Goal: Communication & Community: Answer question/provide support

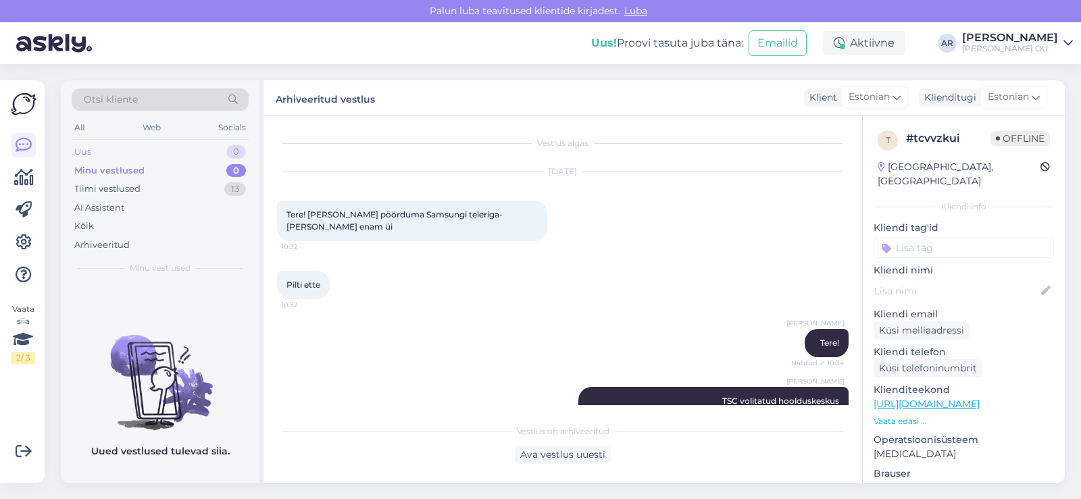
scroll to position [197, 0]
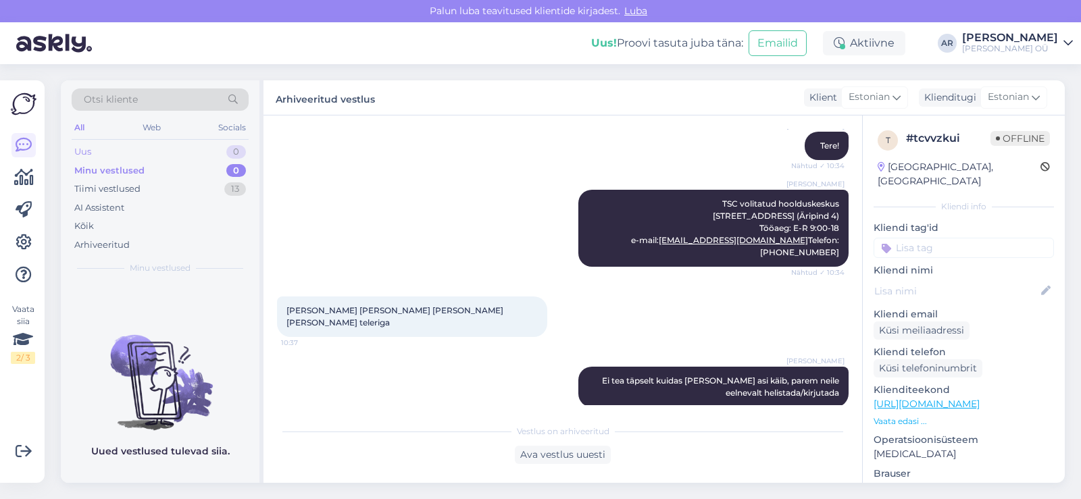
click at [126, 143] on div "Uus 0" at bounding box center [160, 152] width 177 height 19
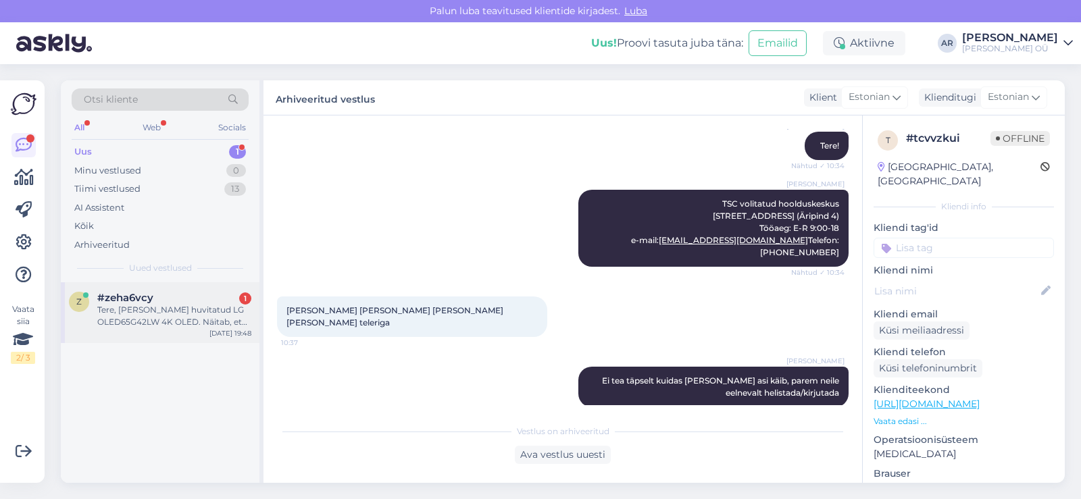
click at [200, 311] on div "Tere, [PERSON_NAME] huvitatud LG OLED65G42LW 4K OLED. Näitab, et [GEOGRAPHIC_DA…" at bounding box center [174, 316] width 154 height 24
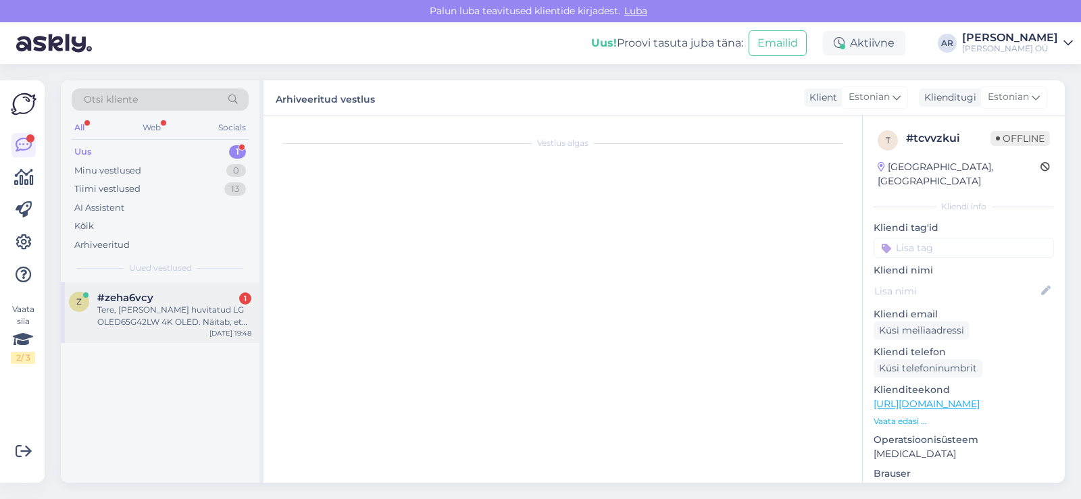
scroll to position [0, 0]
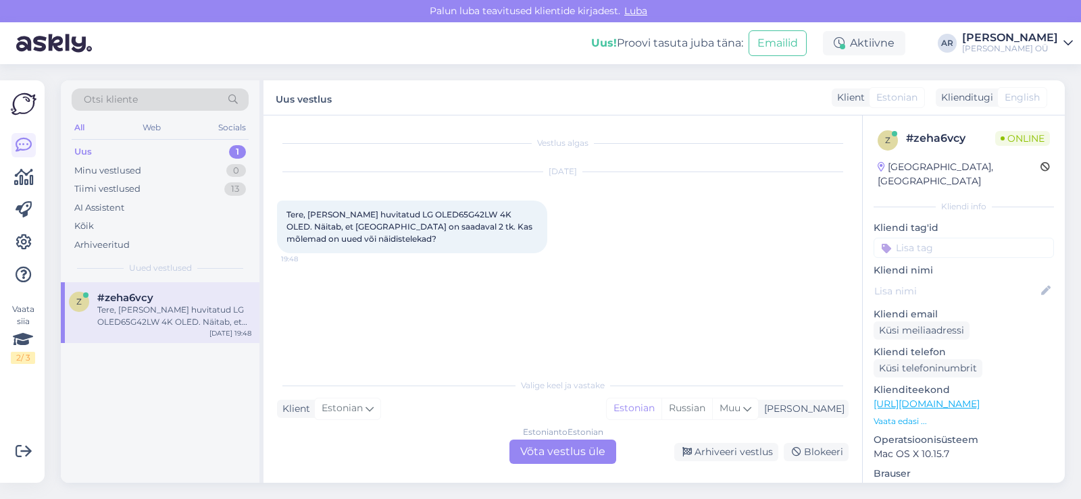
click at [547, 447] on div "Estonian to Estonian Võta vestlus üle" at bounding box center [562, 452] width 107 height 24
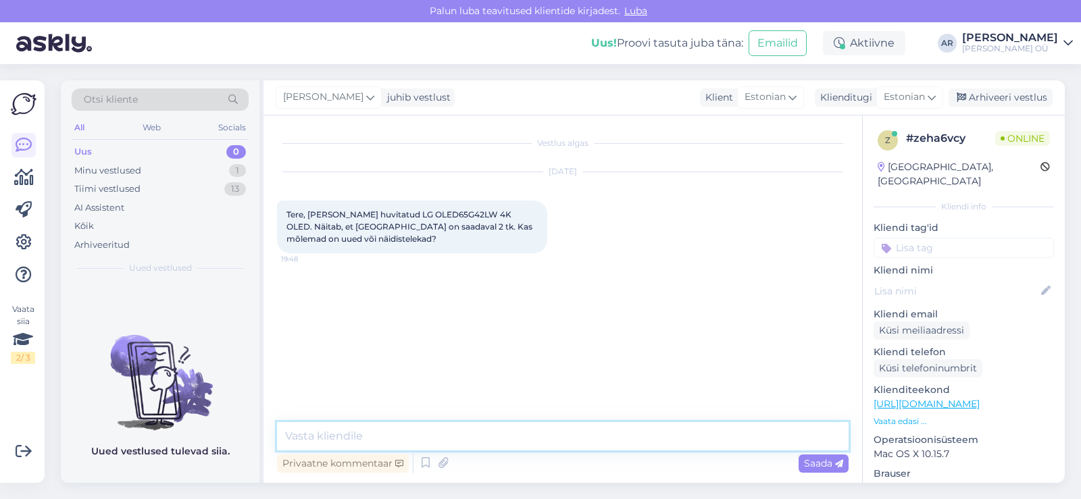
click at [468, 426] on textarea at bounding box center [563, 436] width 572 height 28
type textarea "K"
type textarea "Tere! Eeldan, et üks pakendis"
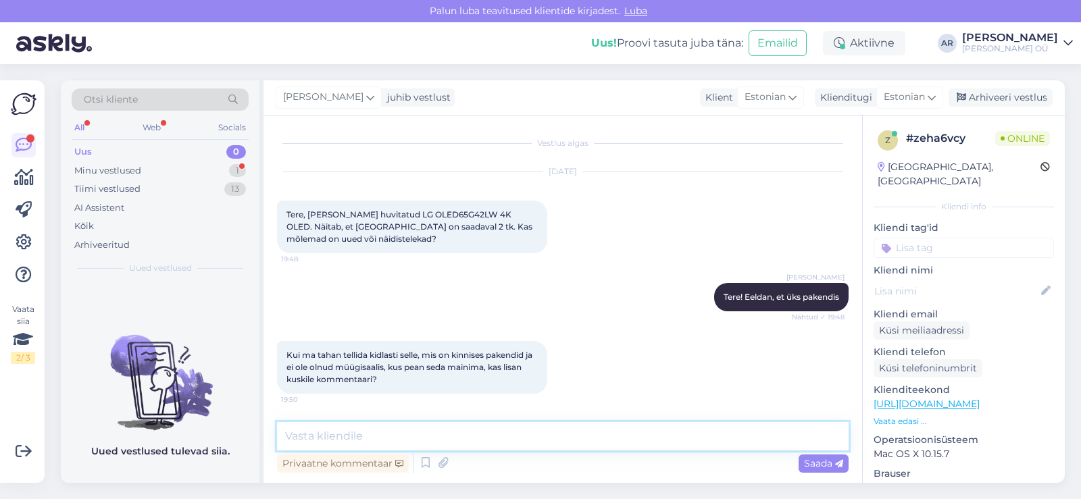
click at [354, 427] on textarea at bounding box center [563, 436] width 572 height 28
click at [354, 428] on textarea at bounding box center [563, 436] width 572 height 28
type textarea "e"
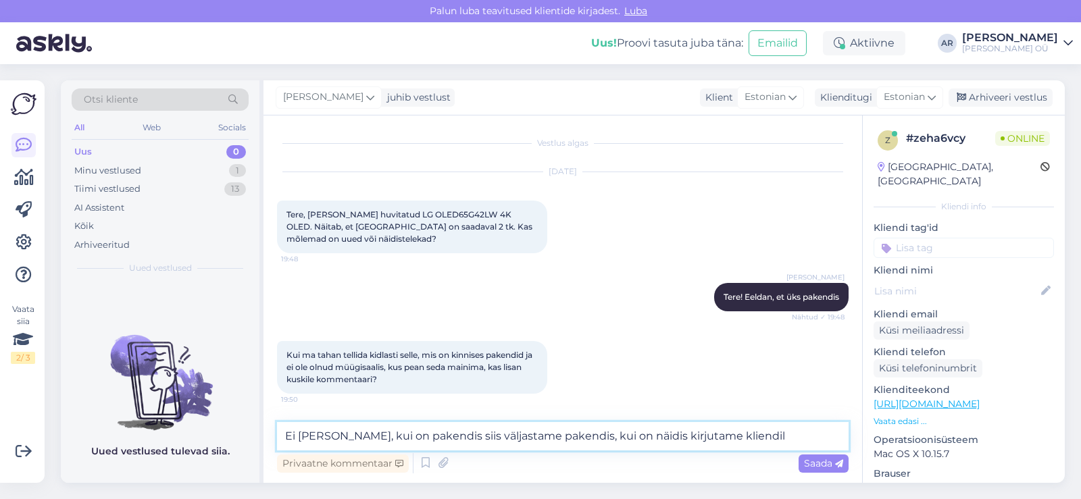
type textarea "Ei ole vaja, kui on pakendis siis väljastame pakendis, kui on näidis kirjutame …"
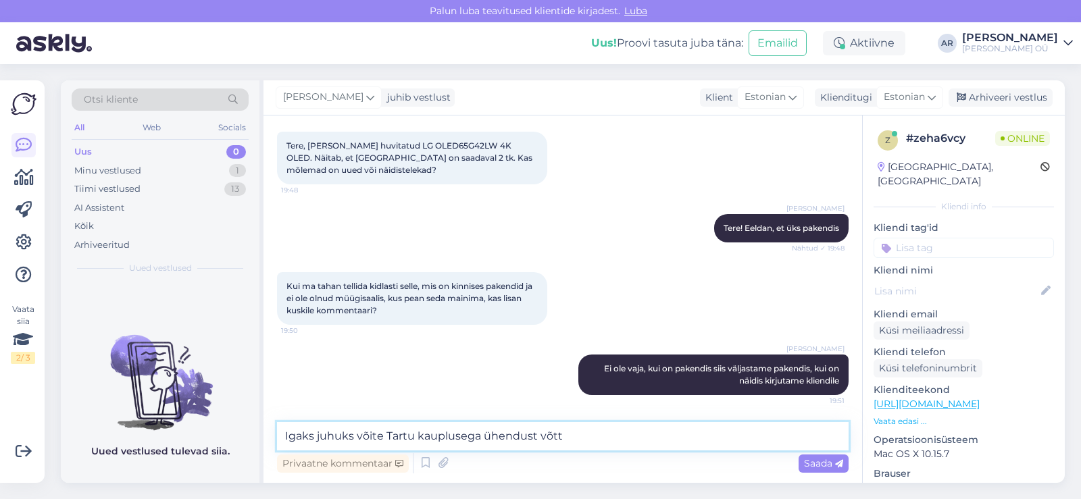
type textarea "Igaks juhuks võite Tartu kauplusega ühendust [PERSON_NAME]"
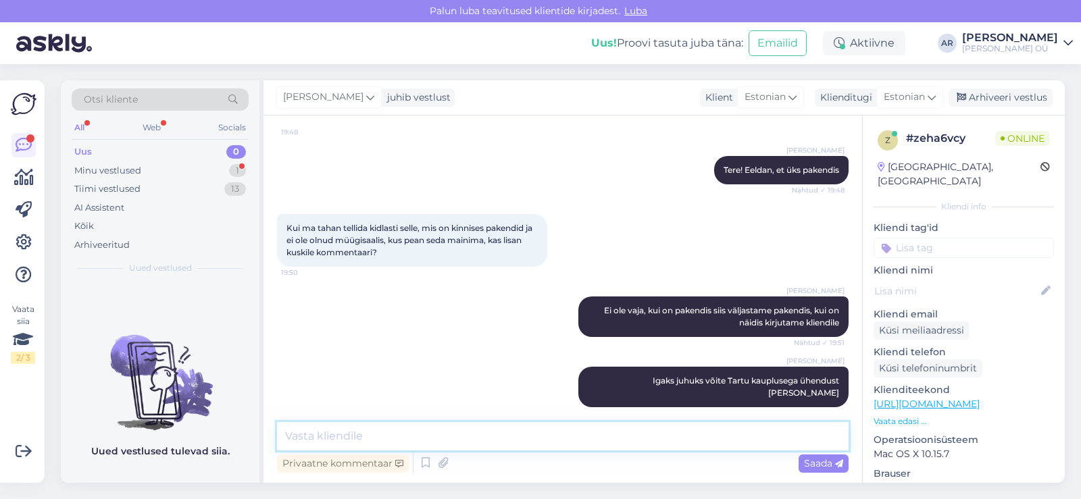
scroll to position [185, 0]
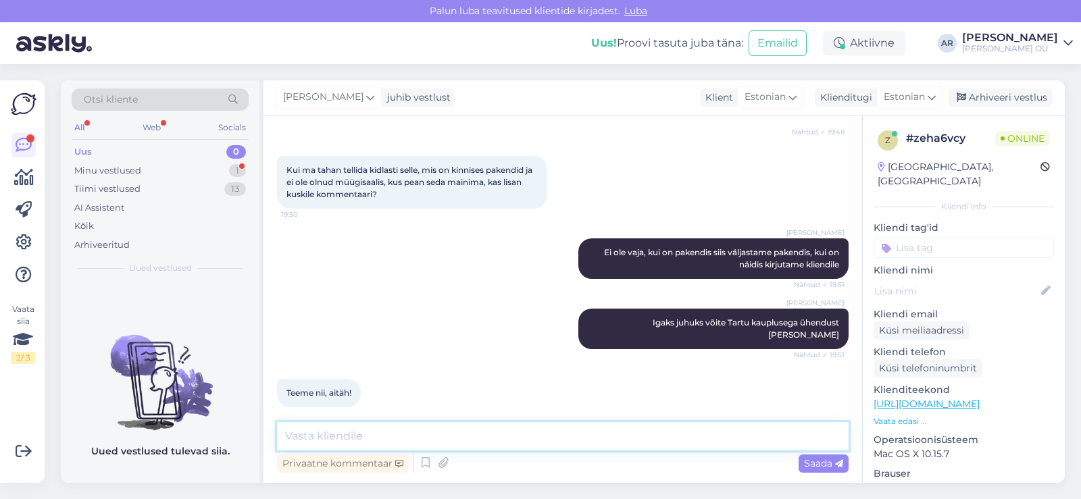
click at [354, 428] on textarea at bounding box center [563, 436] width 572 height 28
type textarea "Palun!"
